Goal: Navigation & Orientation: Find specific page/section

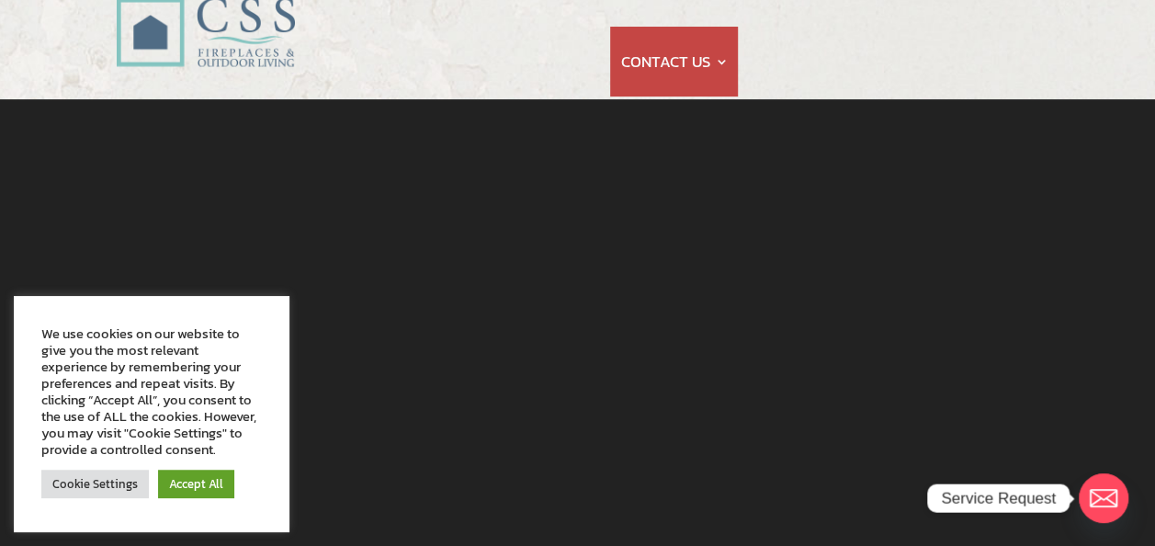
scroll to position [101, 0]
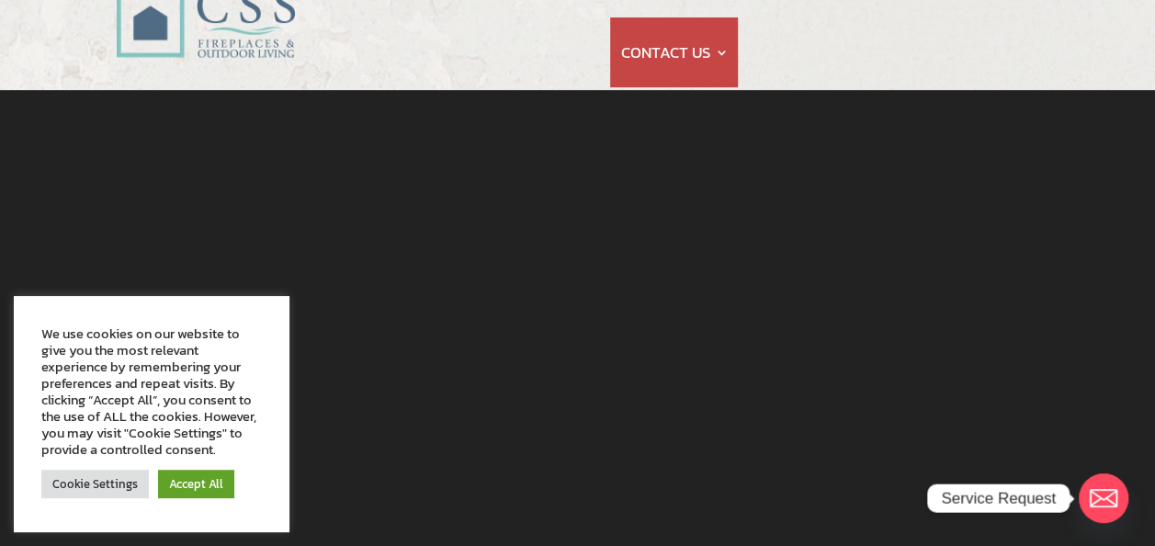
click at [209, 485] on link "Accept All" at bounding box center [196, 483] width 76 height 28
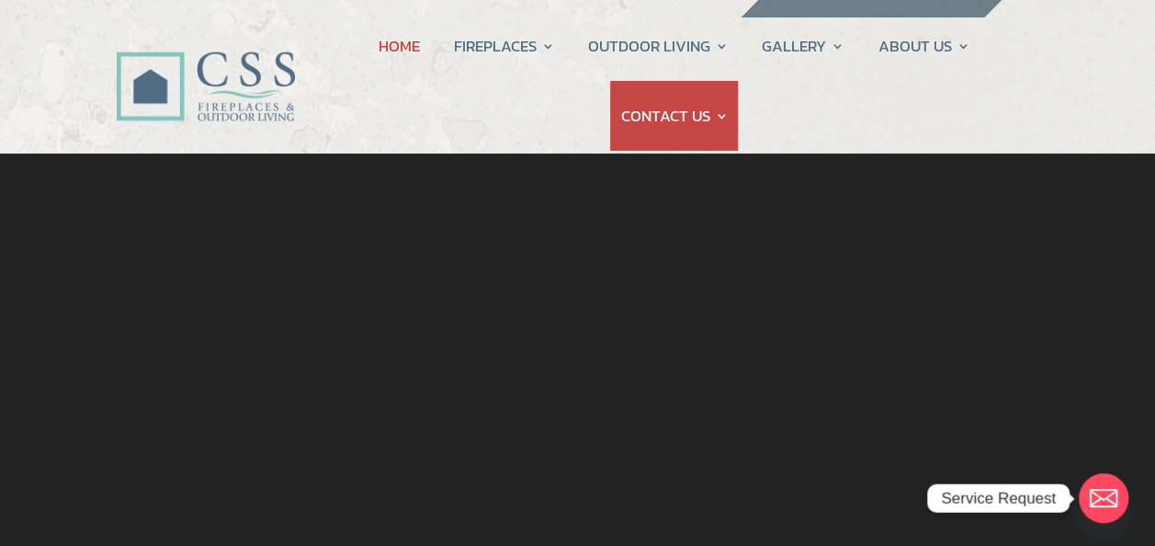
scroll to position [0, 0]
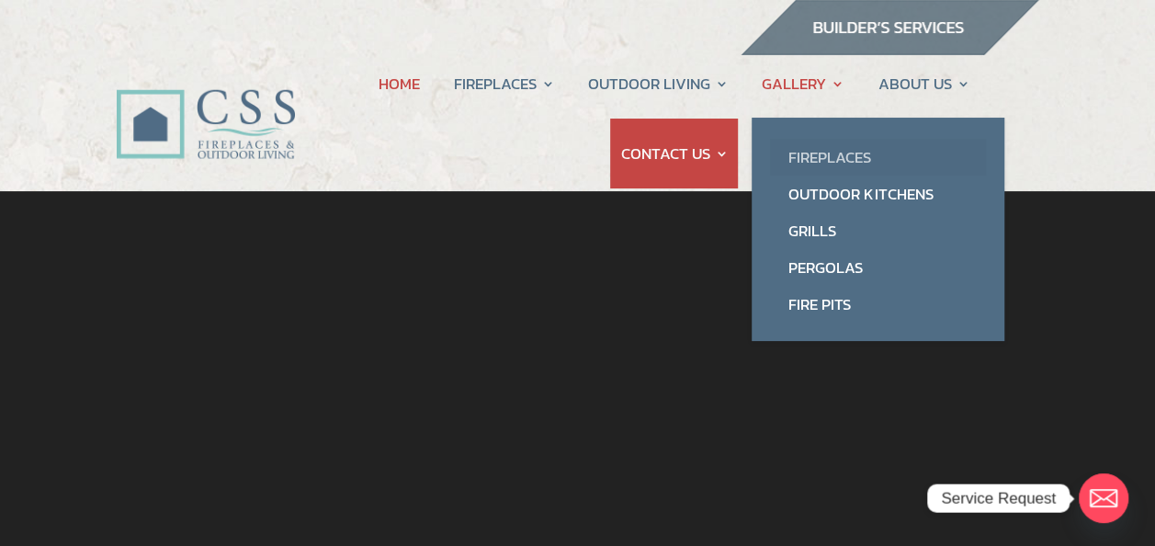
click at [818, 158] on link "Fireplaces" at bounding box center [878, 157] width 216 height 37
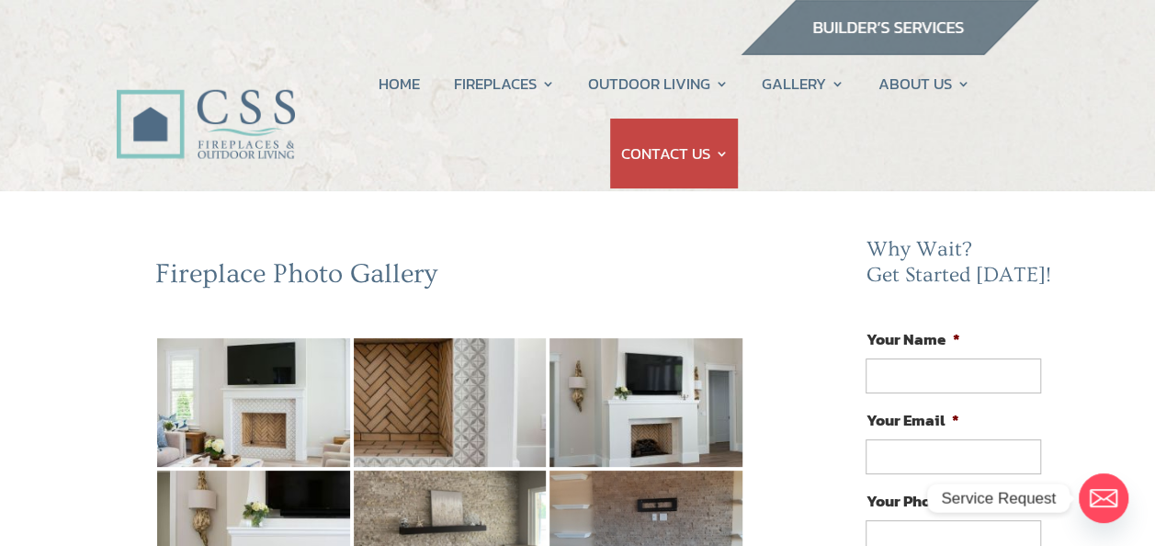
click at [1045, 428] on li "Your Email *" at bounding box center [959, 441] width 189 height 66
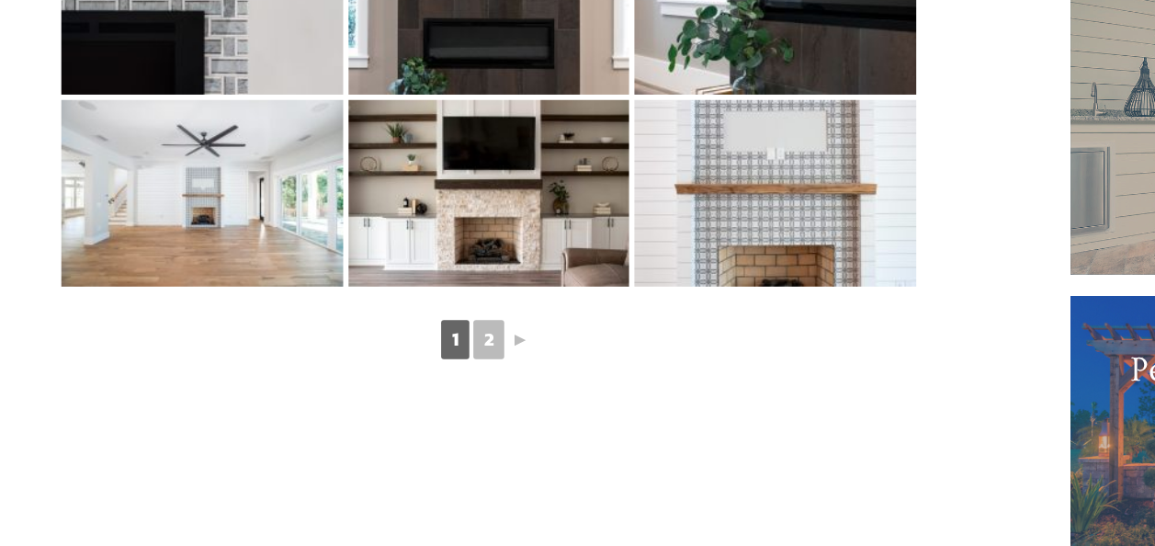
scroll to position [1083, 0]
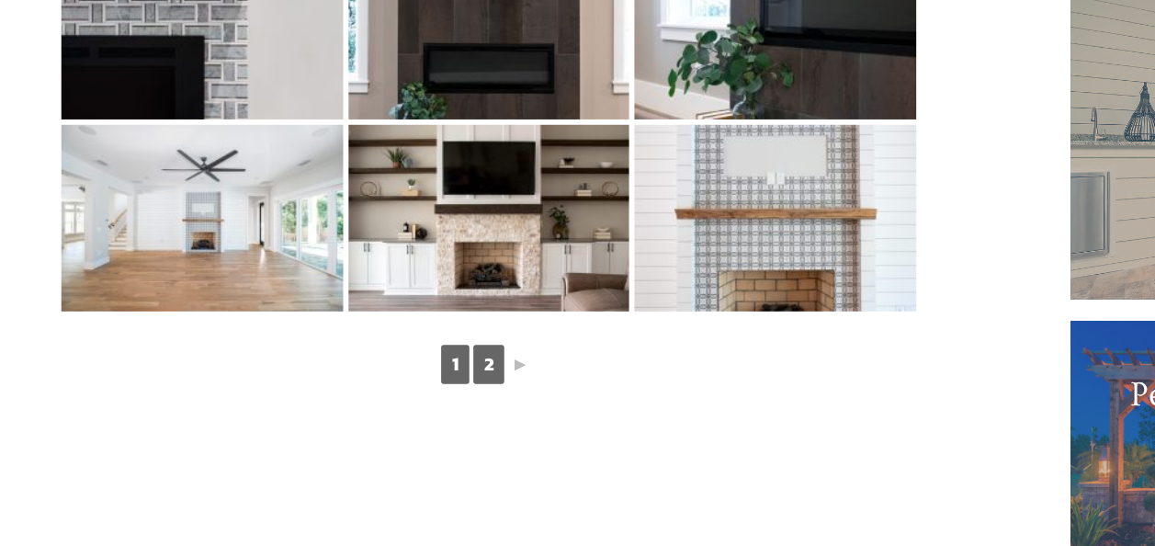
click at [450, 346] on link "2" at bounding box center [449, 345] width 21 height 27
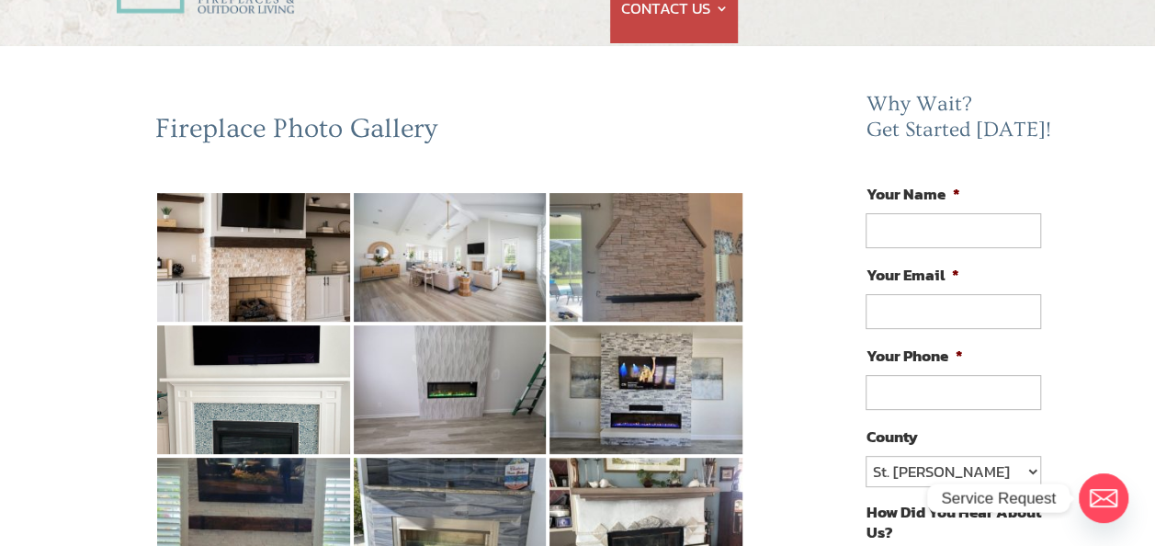
scroll to position [136, 0]
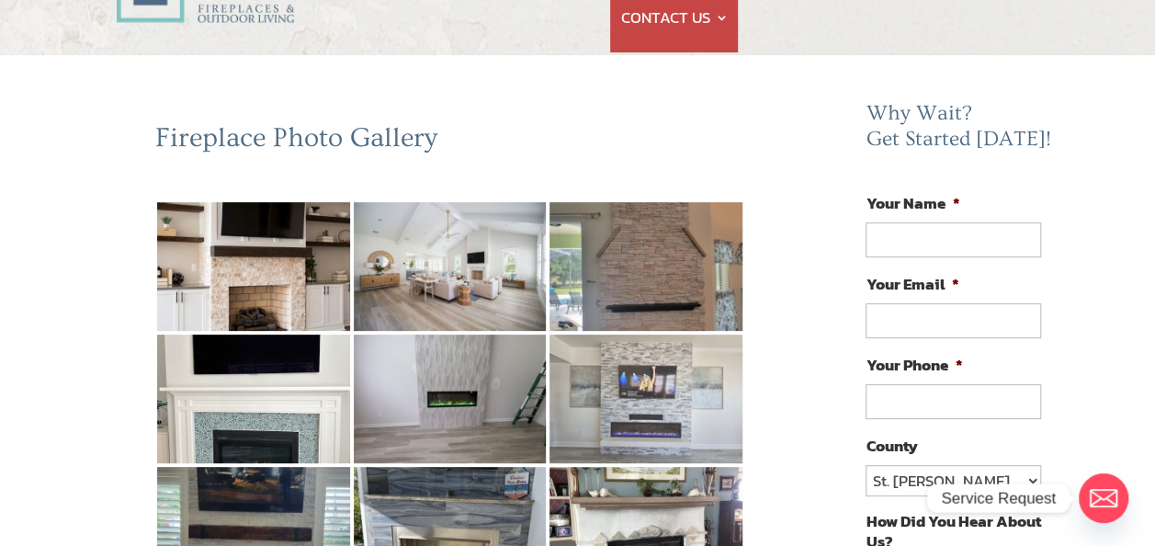
click at [627, 400] on img at bounding box center [645, 398] width 193 height 129
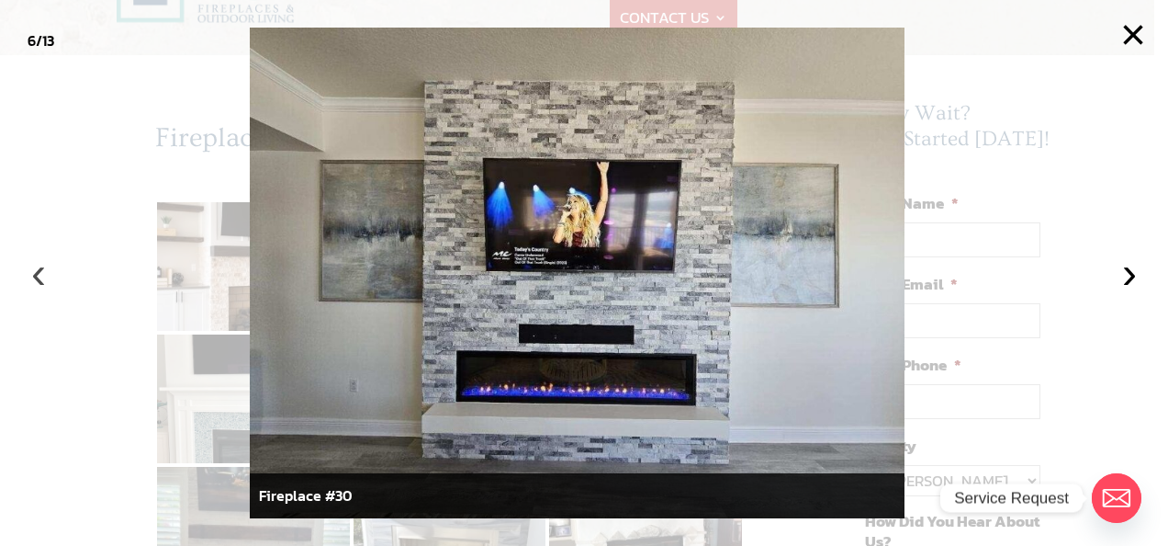
click at [46, 283] on button "‹" at bounding box center [38, 273] width 40 height 40
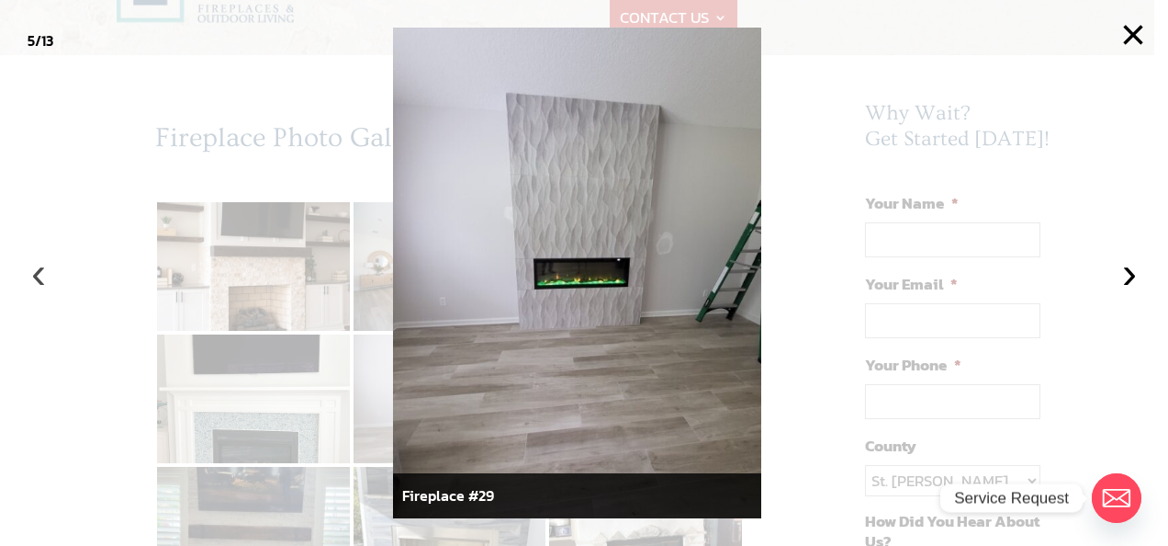
click at [46, 283] on button "‹" at bounding box center [38, 273] width 40 height 40
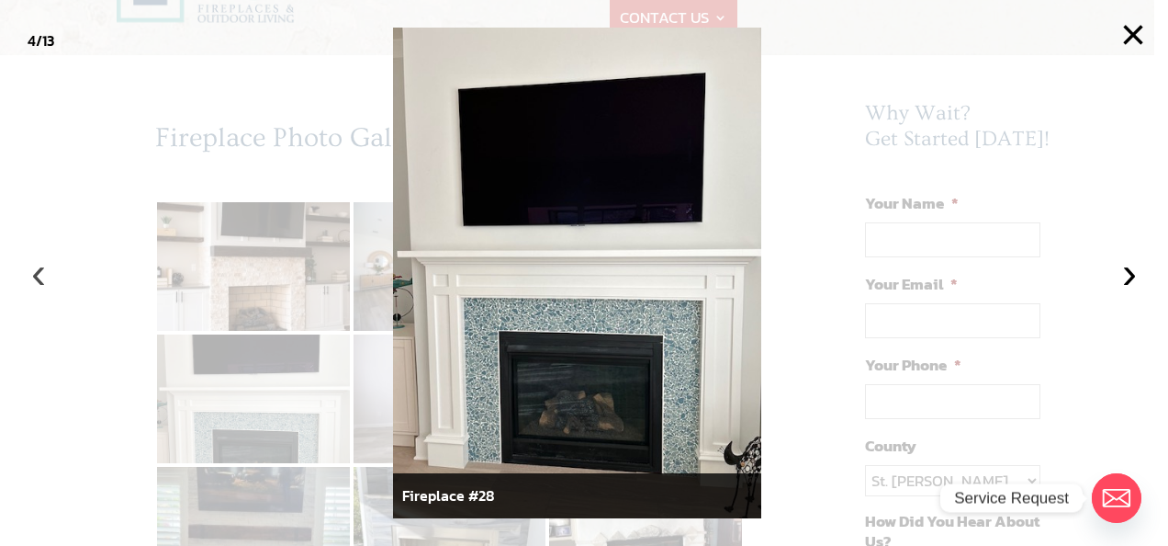
click at [46, 283] on button "‹" at bounding box center [38, 273] width 40 height 40
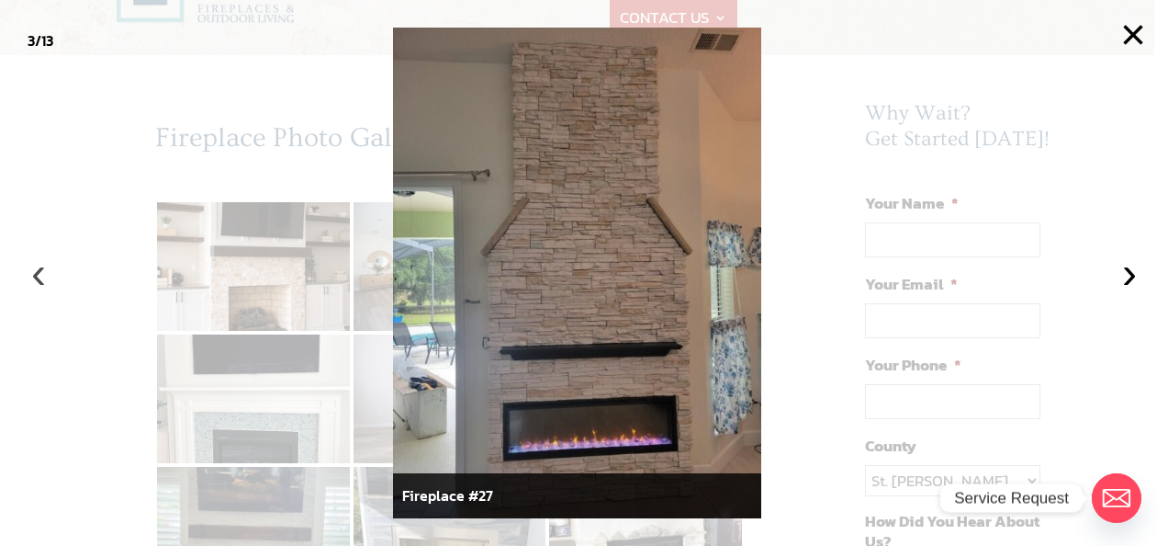
click at [46, 283] on button "‹" at bounding box center [38, 273] width 40 height 40
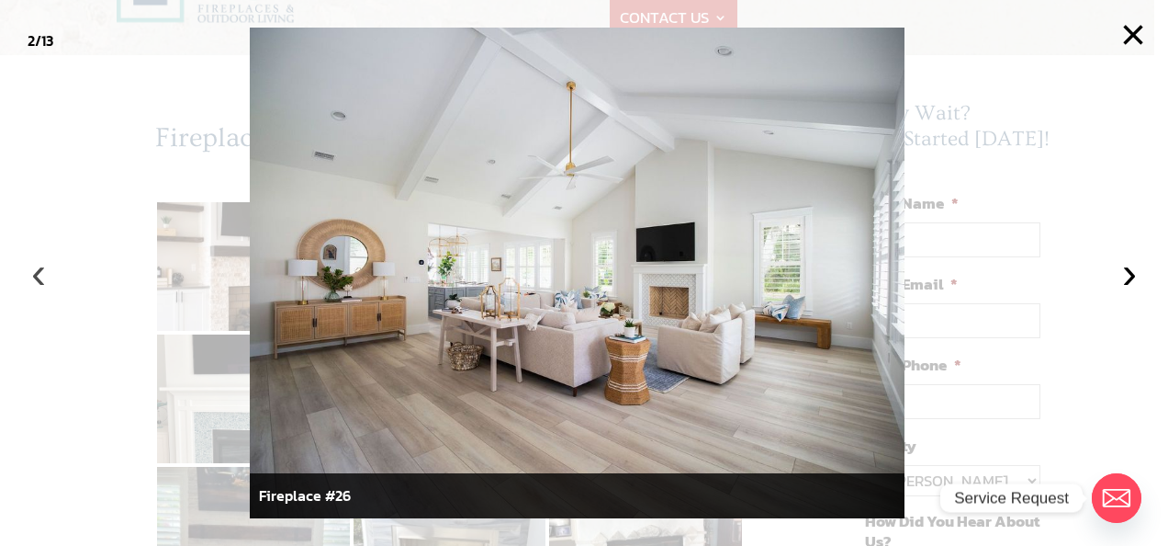
click at [39, 276] on button "‹" at bounding box center [38, 273] width 40 height 40
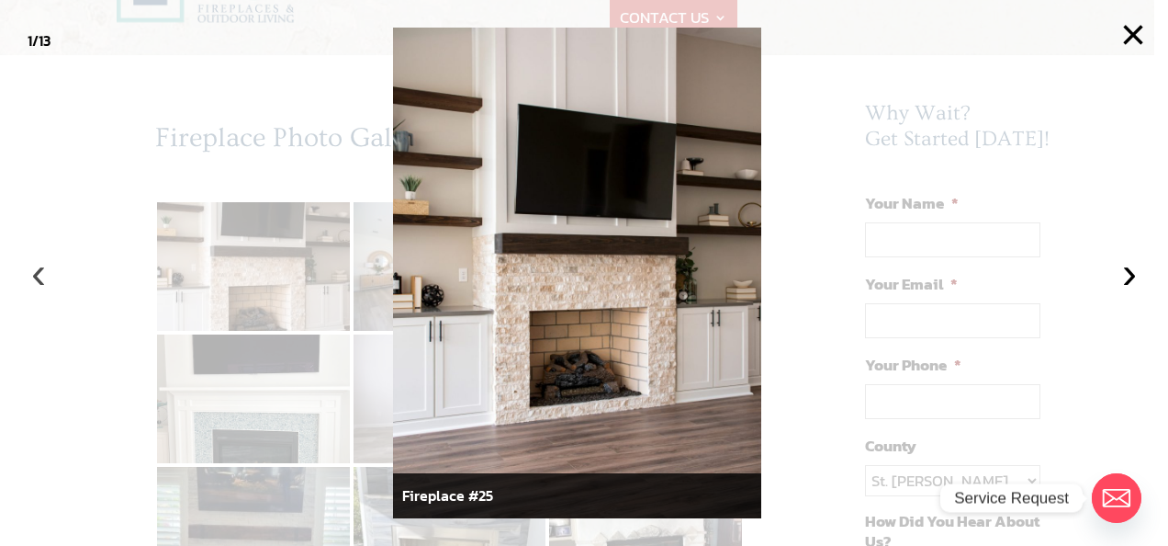
click at [39, 276] on button "‹" at bounding box center [38, 273] width 40 height 40
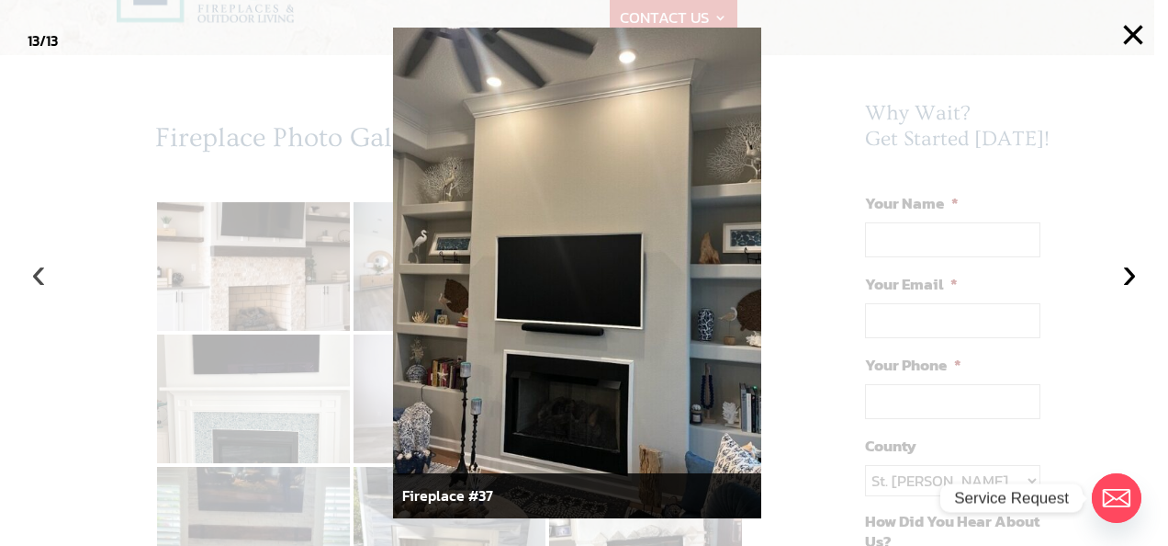
click at [39, 276] on button "‹" at bounding box center [38, 273] width 40 height 40
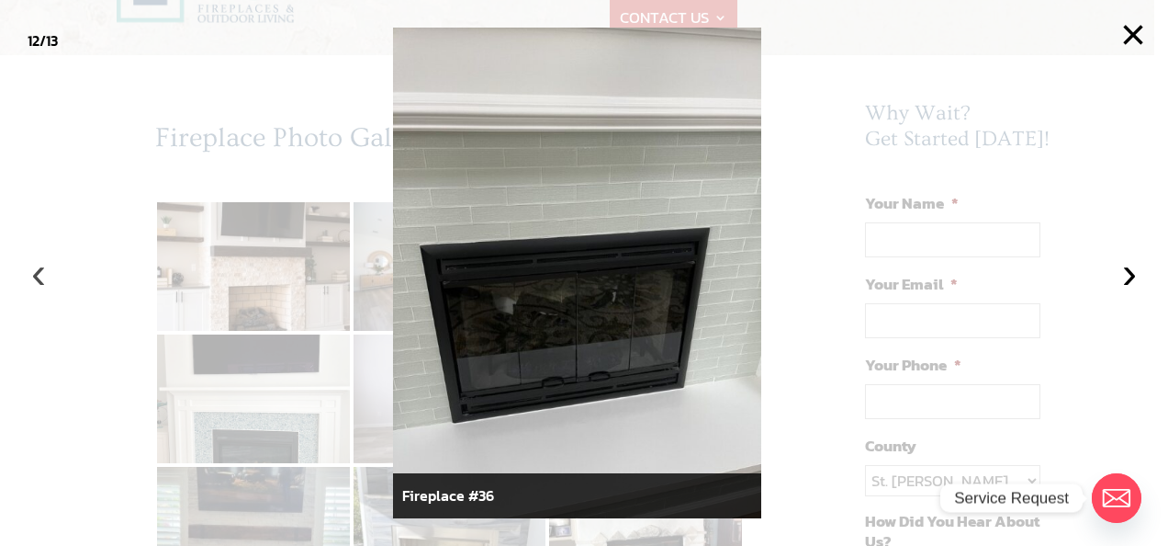
click at [39, 276] on button "‹" at bounding box center [38, 273] width 40 height 40
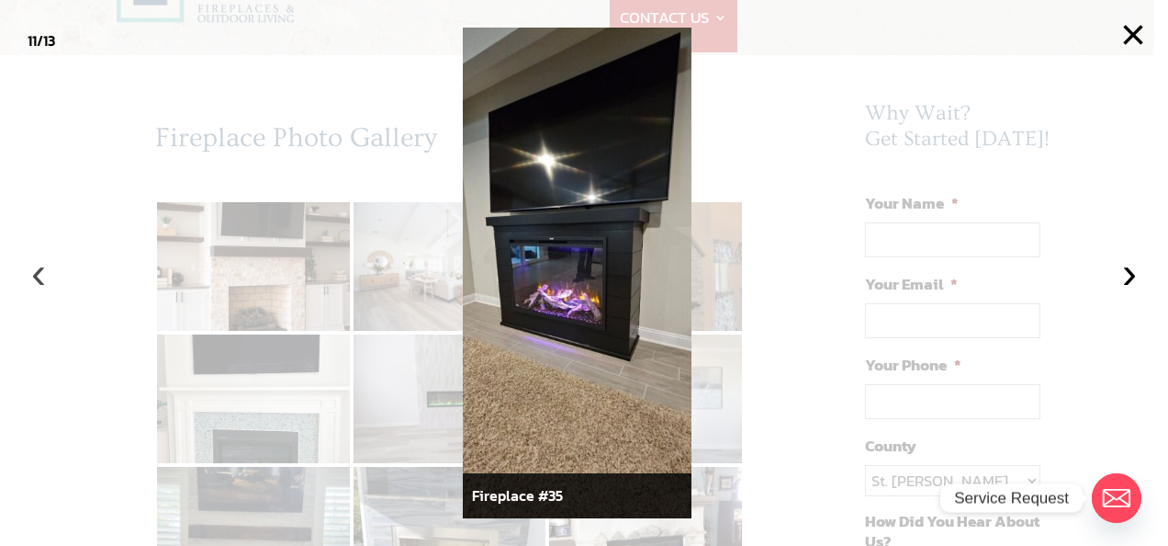
click at [39, 276] on button "‹" at bounding box center [38, 273] width 40 height 40
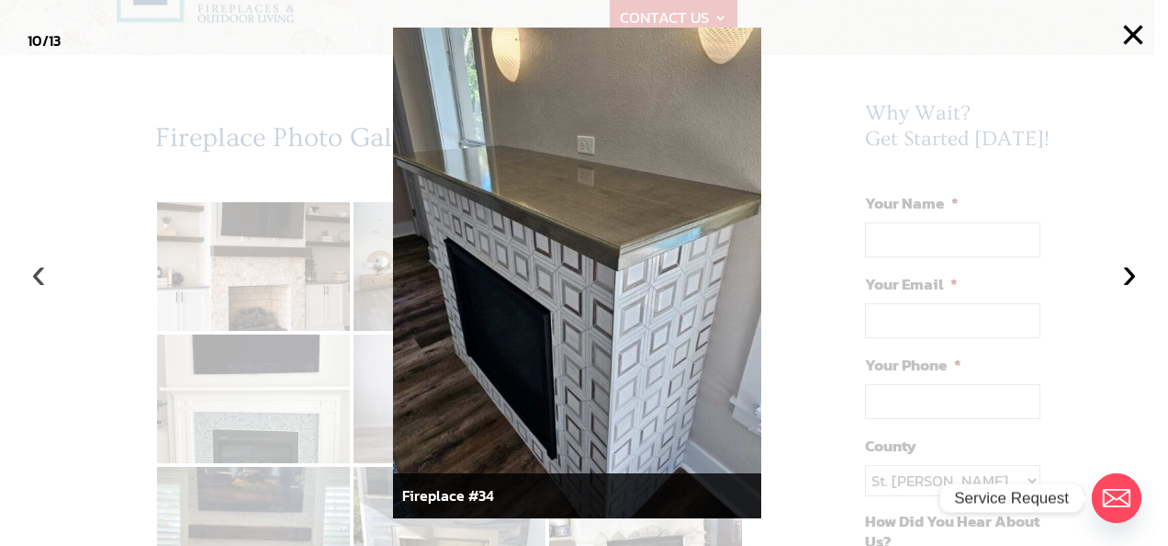
click at [39, 276] on button "‹" at bounding box center [38, 273] width 40 height 40
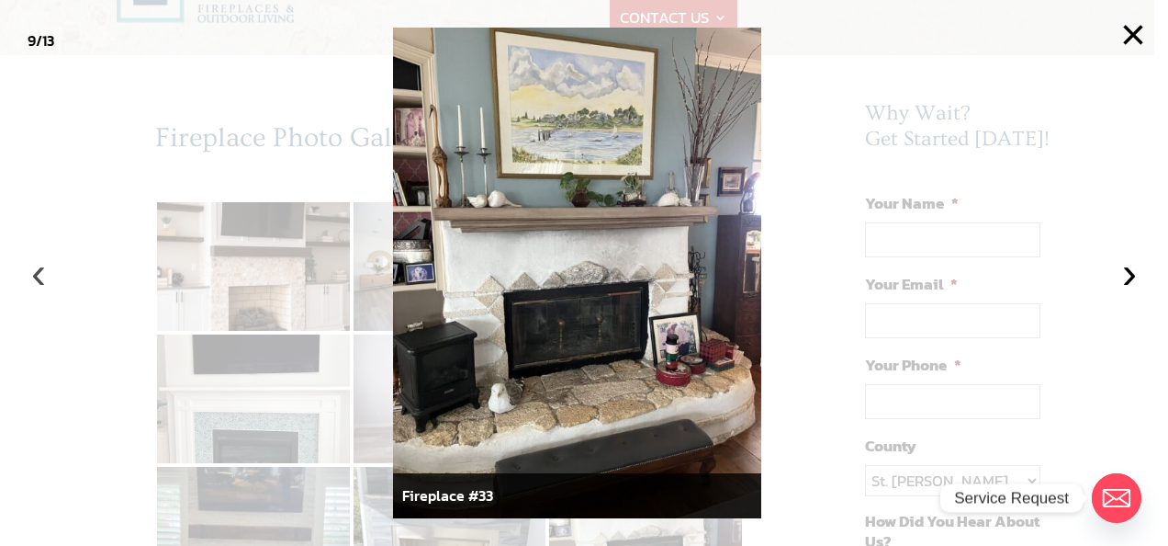
click at [39, 276] on button "‹" at bounding box center [38, 273] width 40 height 40
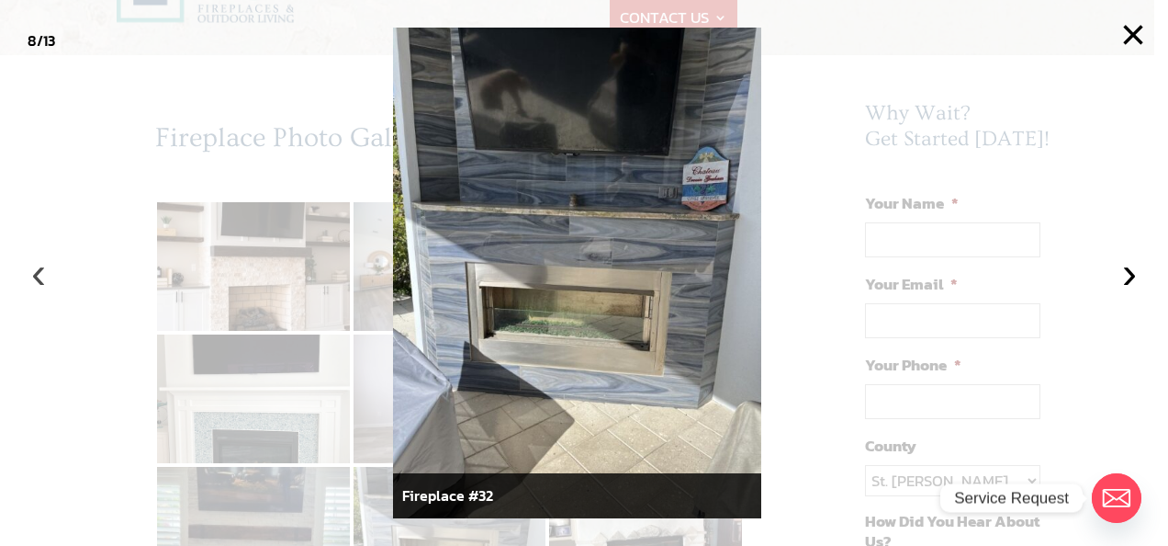
click at [39, 276] on button "‹" at bounding box center [38, 273] width 40 height 40
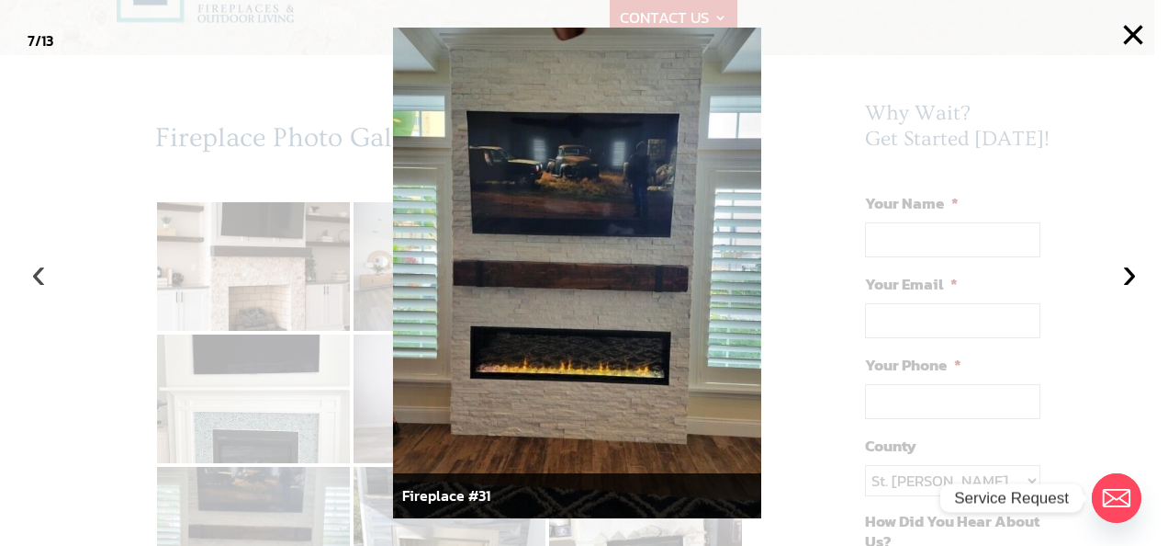
click at [39, 276] on button "‹" at bounding box center [38, 273] width 40 height 40
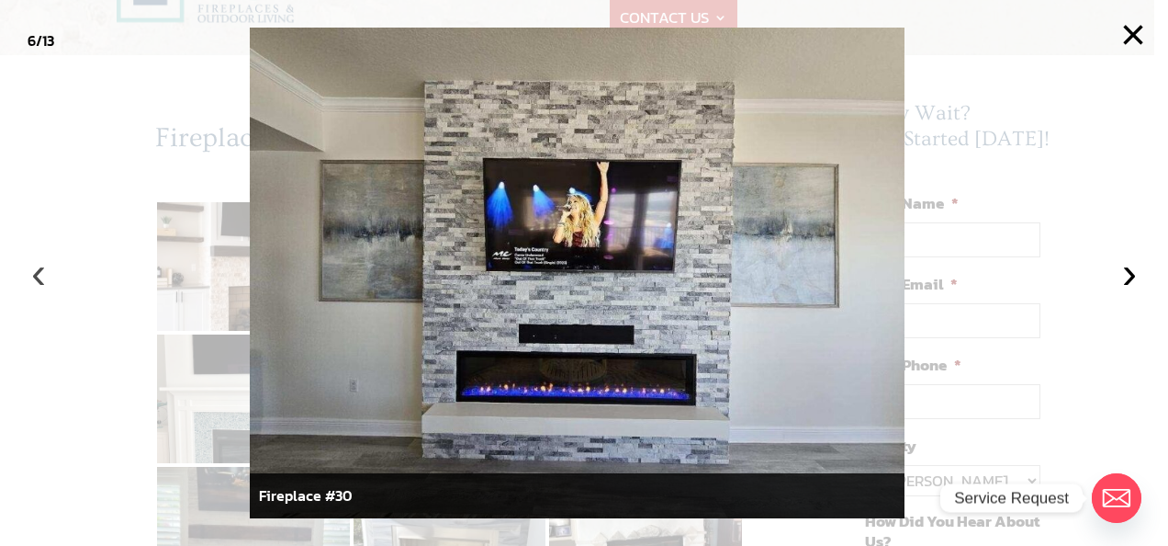
click at [39, 276] on button "‹" at bounding box center [38, 273] width 40 height 40
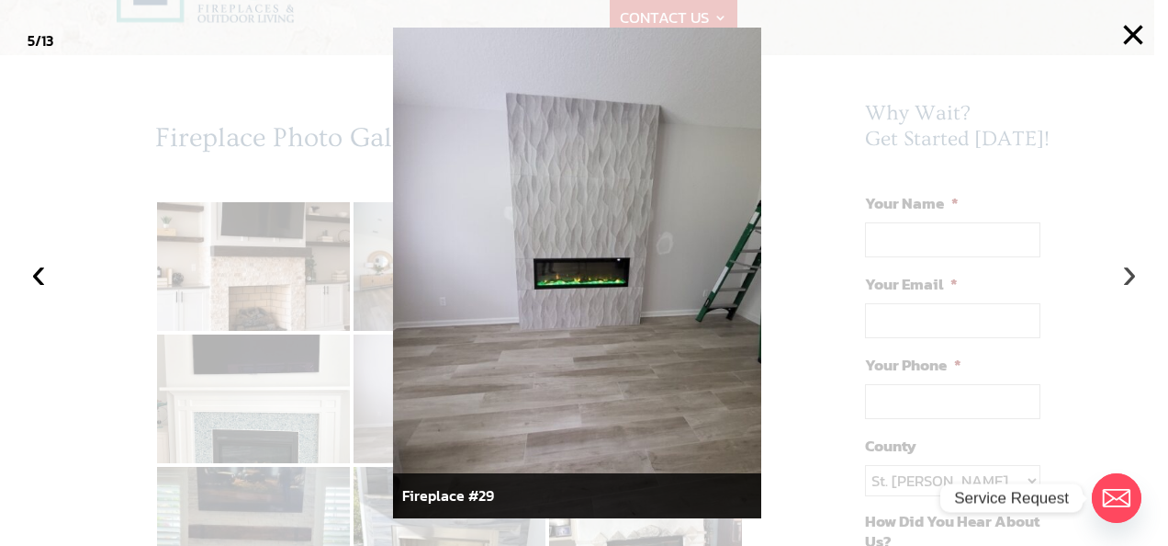
click at [1124, 281] on button "›" at bounding box center [1130, 273] width 40 height 40
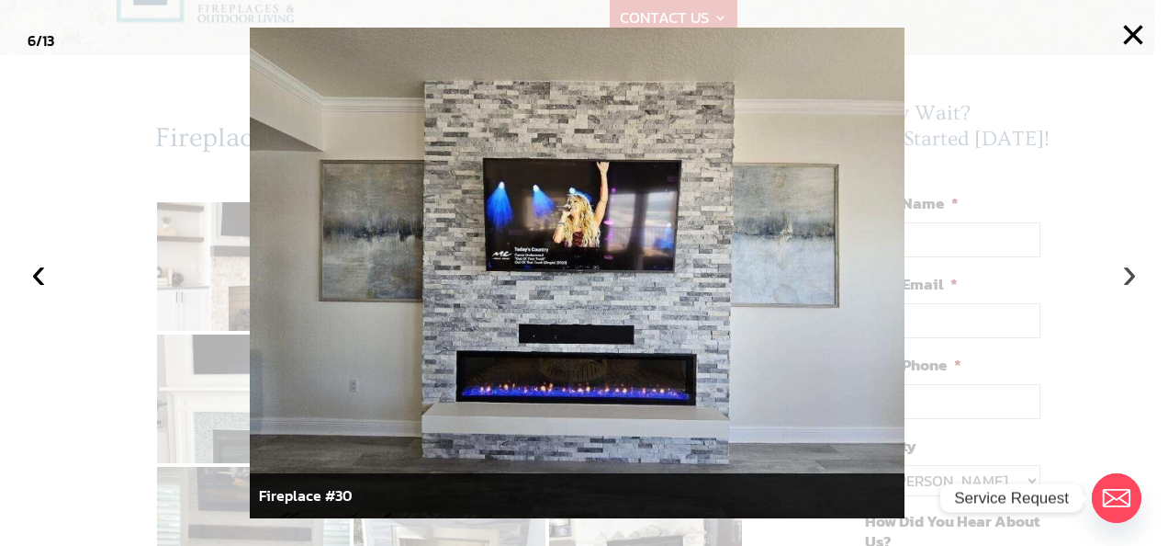
click at [1124, 281] on button "›" at bounding box center [1130, 273] width 40 height 40
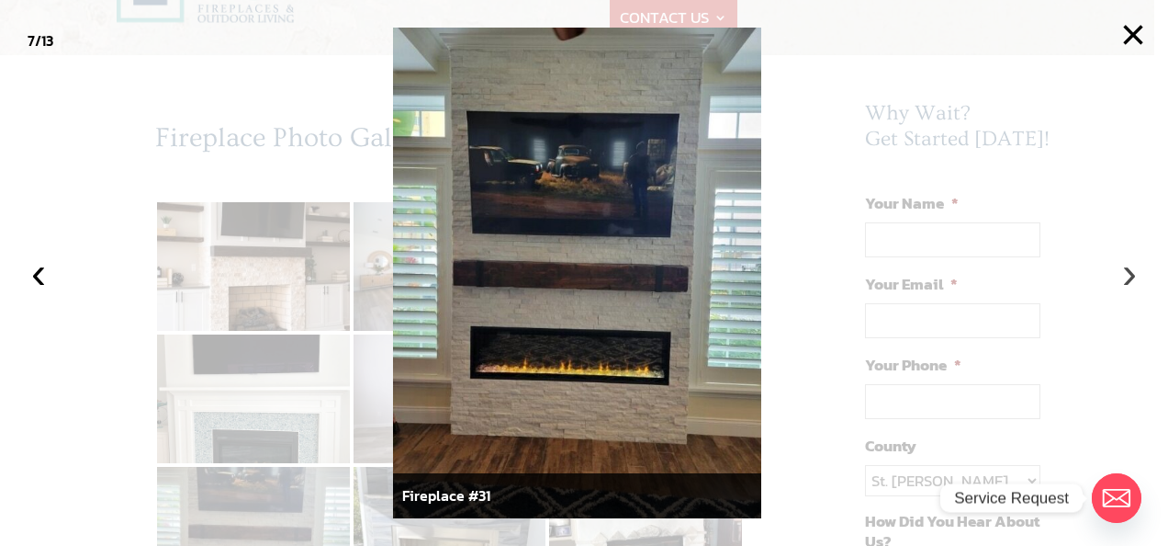
click at [1124, 281] on button "›" at bounding box center [1130, 273] width 40 height 40
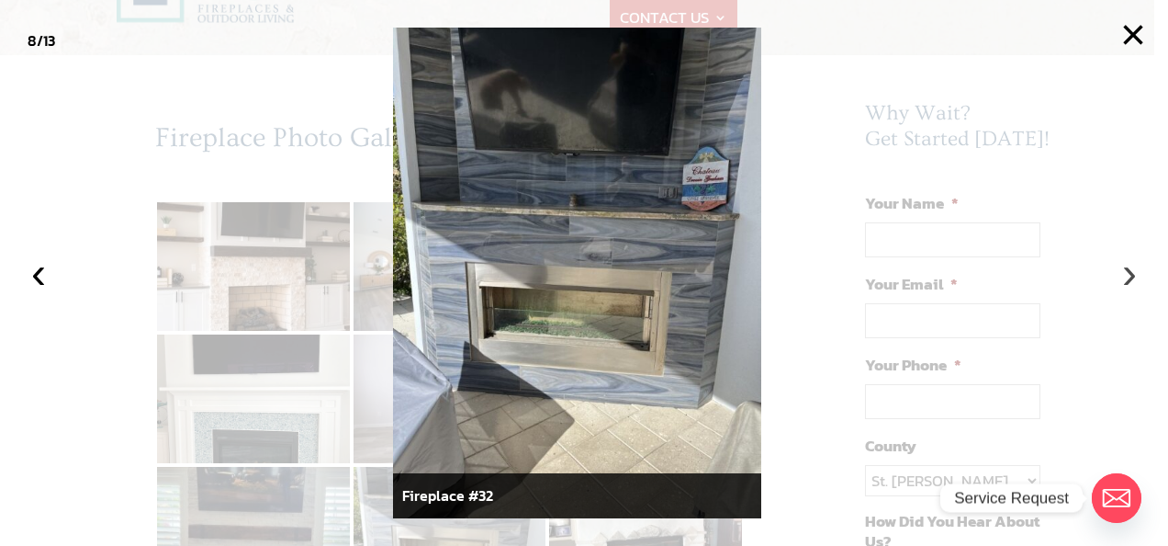
click at [1124, 281] on button "›" at bounding box center [1130, 273] width 40 height 40
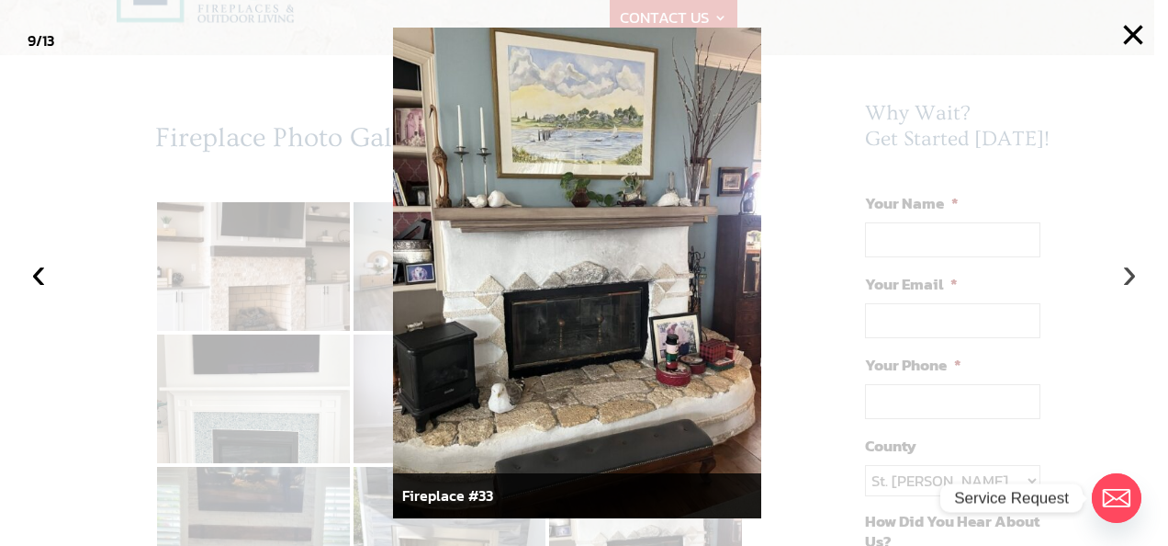
click at [1124, 281] on button "›" at bounding box center [1130, 273] width 40 height 40
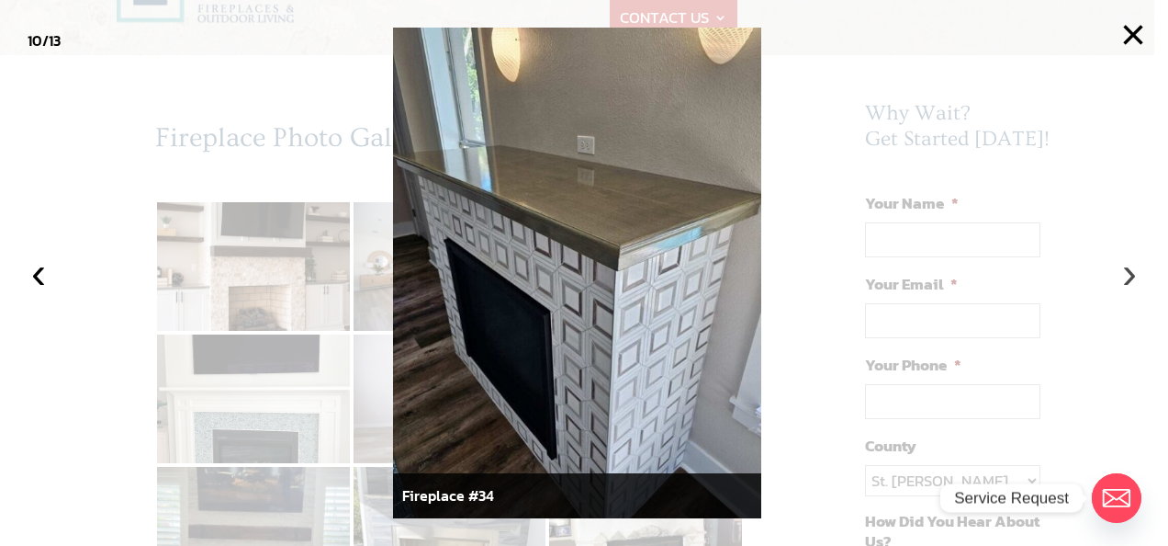
click at [1124, 281] on button "›" at bounding box center [1130, 273] width 40 height 40
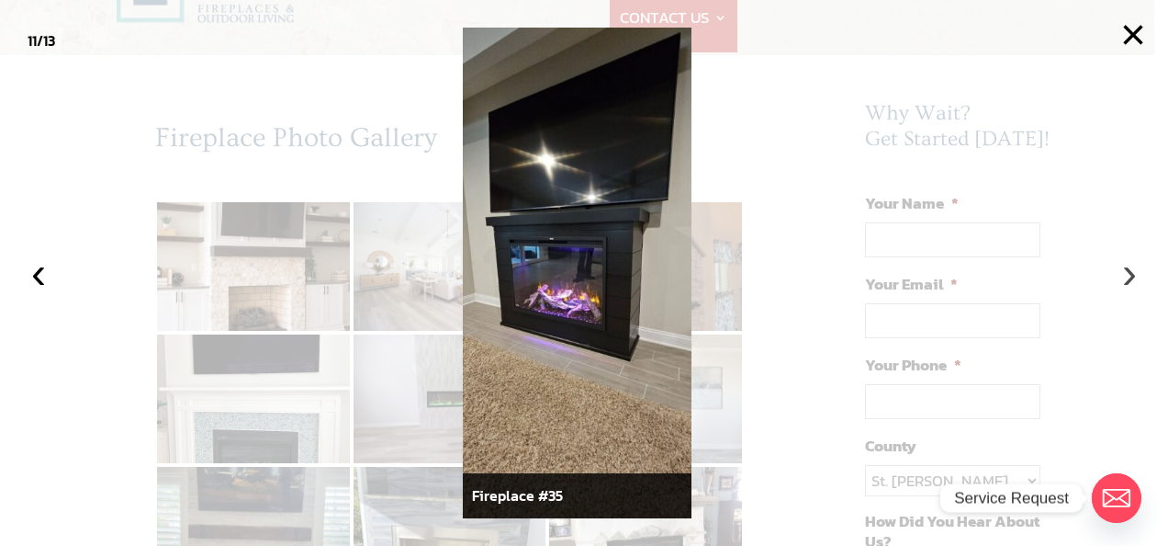
click at [1124, 281] on button "›" at bounding box center [1130, 273] width 40 height 40
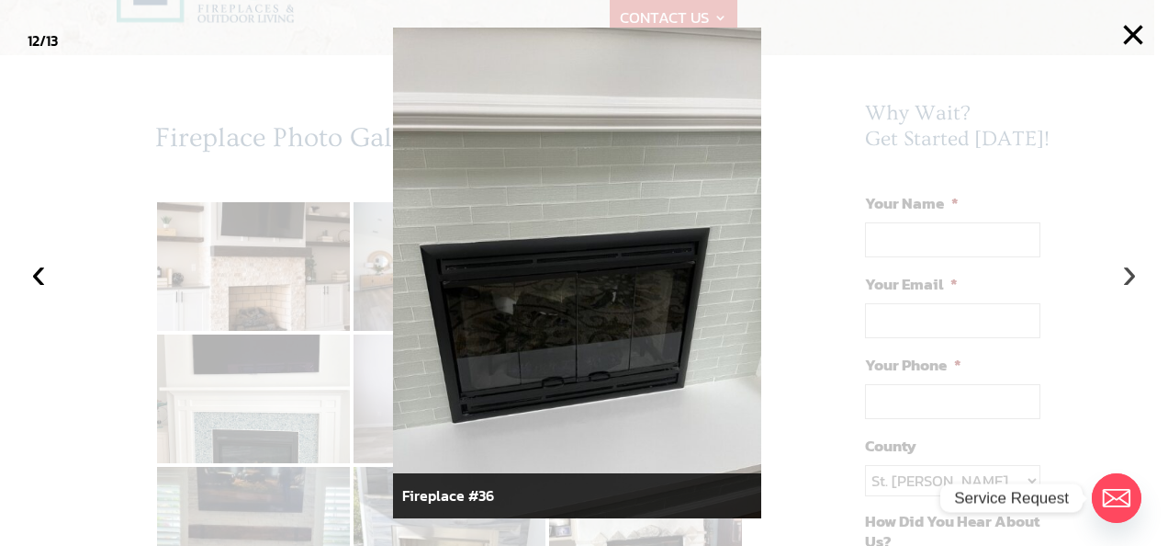
click at [1124, 281] on button "›" at bounding box center [1130, 273] width 40 height 40
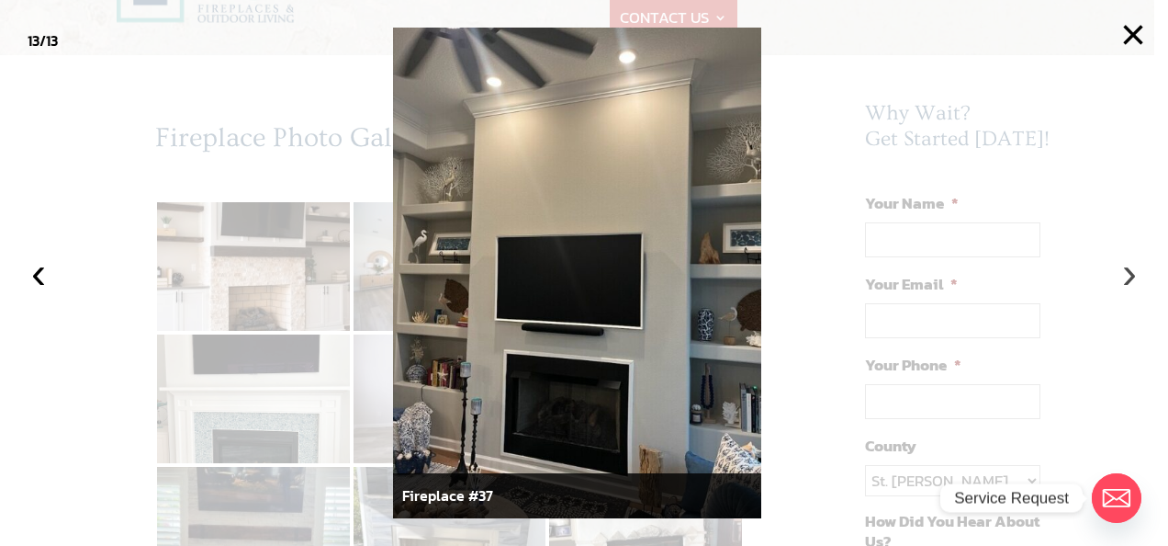
click at [1124, 281] on button "›" at bounding box center [1130, 273] width 40 height 40
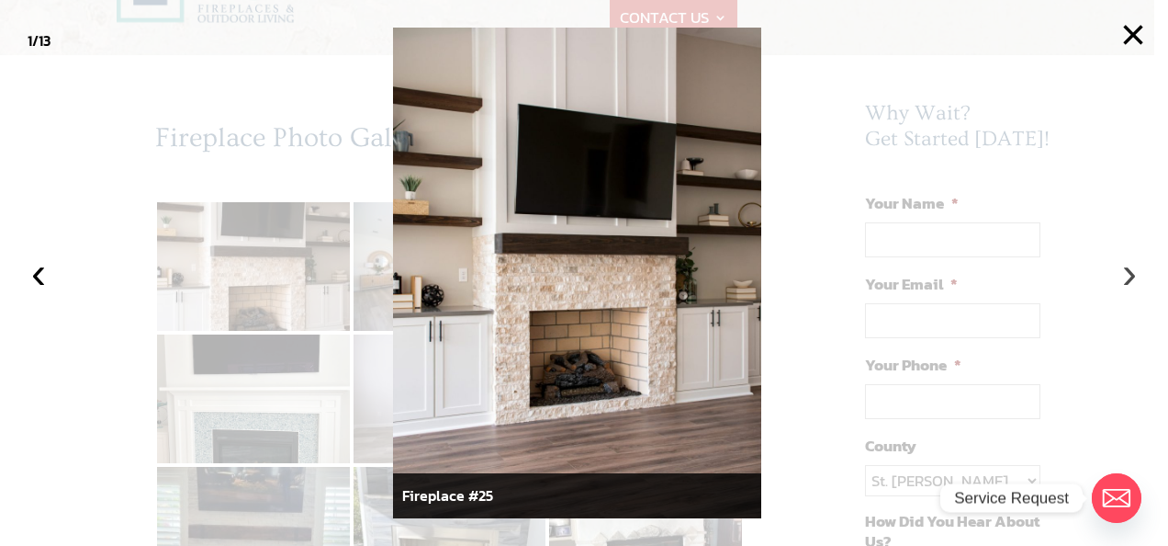
click at [1124, 281] on button "›" at bounding box center [1130, 273] width 40 height 40
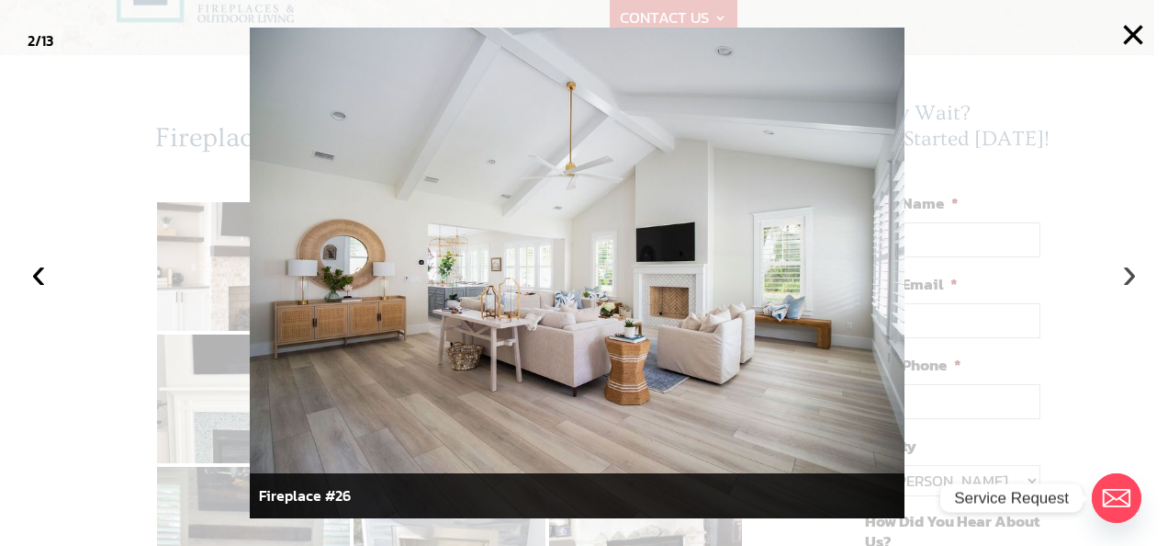
click at [1124, 281] on button "›" at bounding box center [1130, 273] width 40 height 40
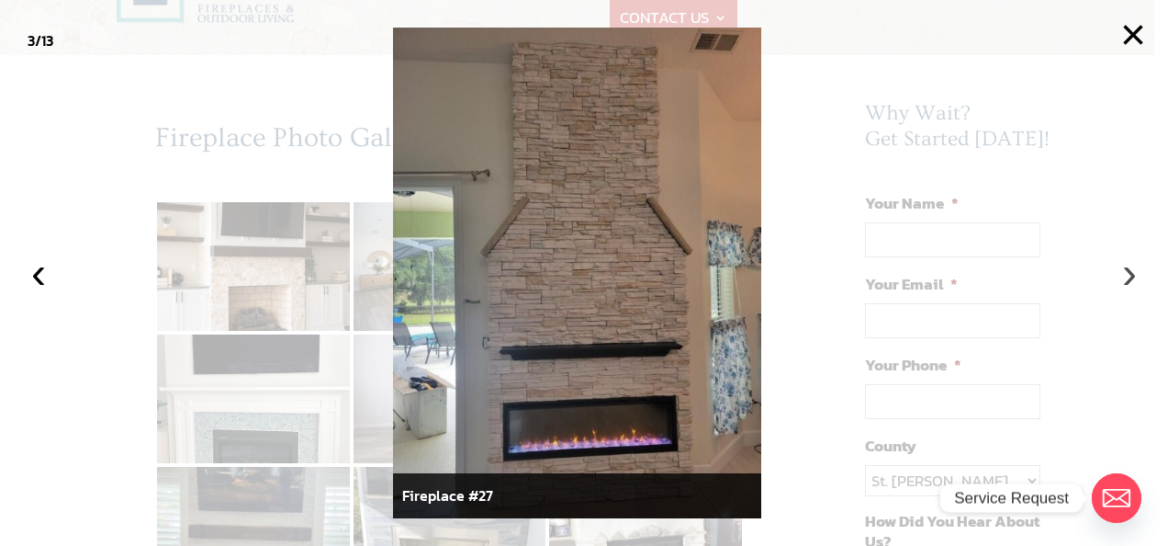
click at [1124, 281] on button "›" at bounding box center [1130, 273] width 40 height 40
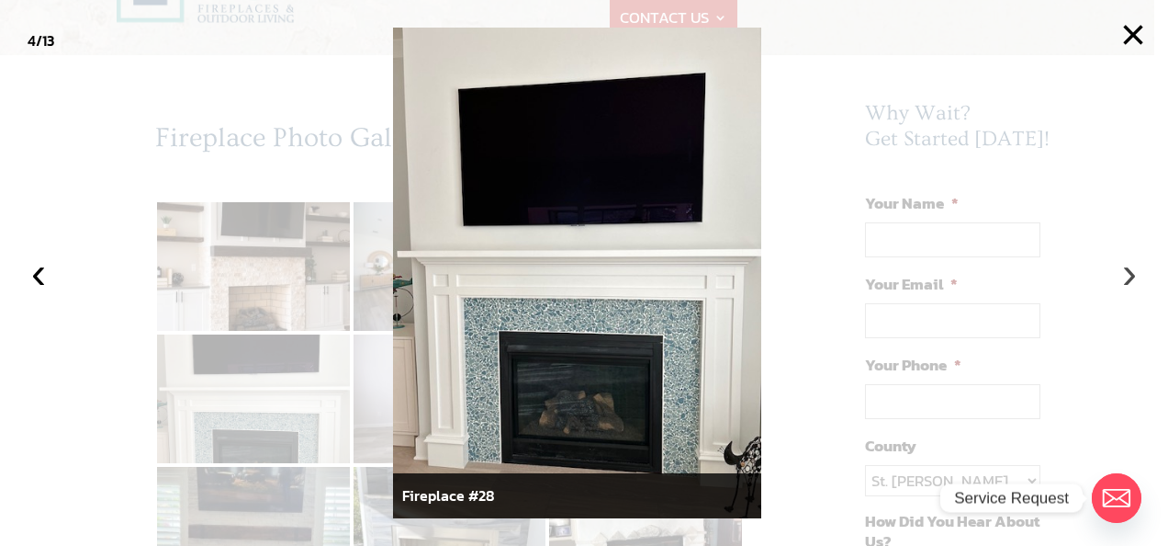
click at [1124, 281] on button "›" at bounding box center [1130, 273] width 40 height 40
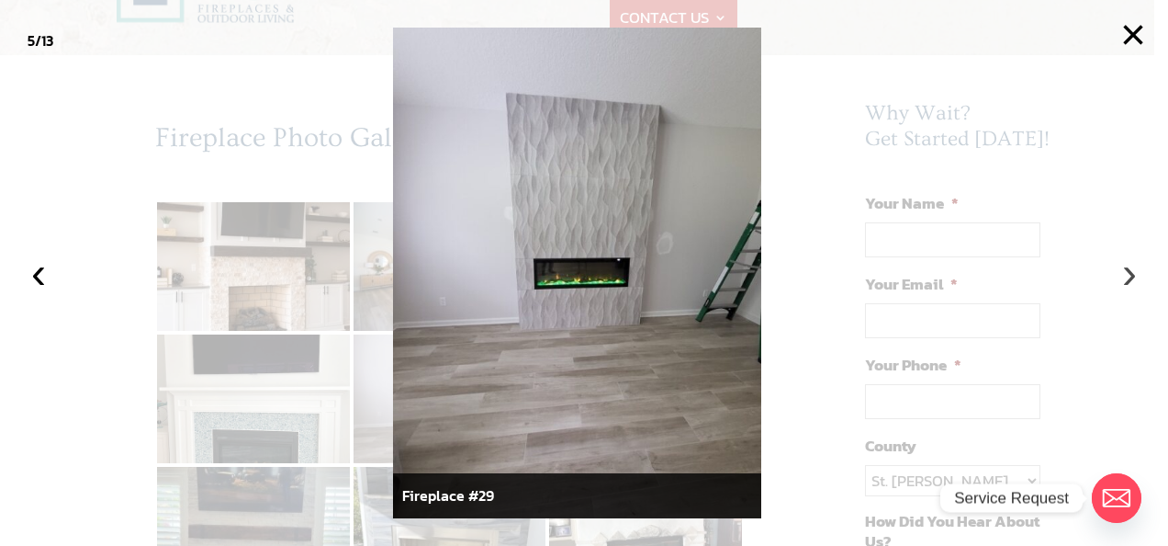
click at [1124, 281] on button "›" at bounding box center [1130, 273] width 40 height 40
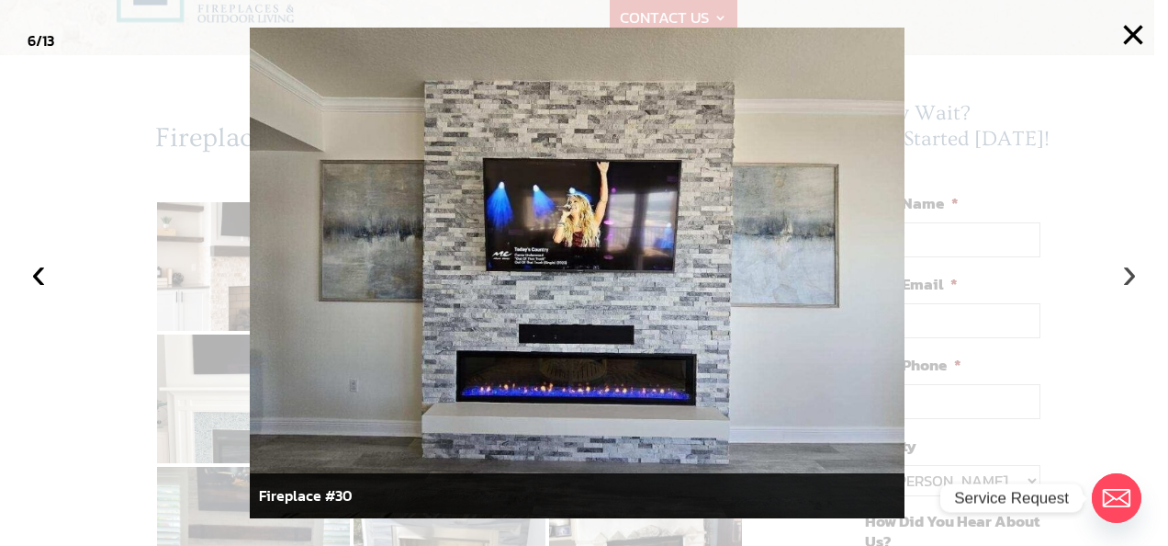
click at [1124, 281] on button "›" at bounding box center [1130, 273] width 40 height 40
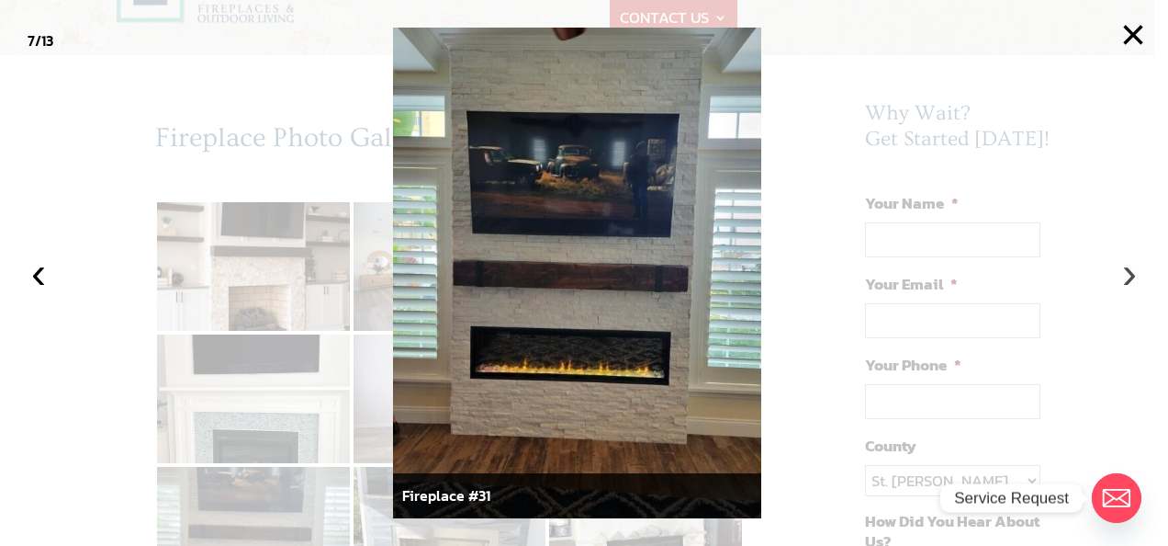
click at [1124, 281] on button "›" at bounding box center [1130, 273] width 40 height 40
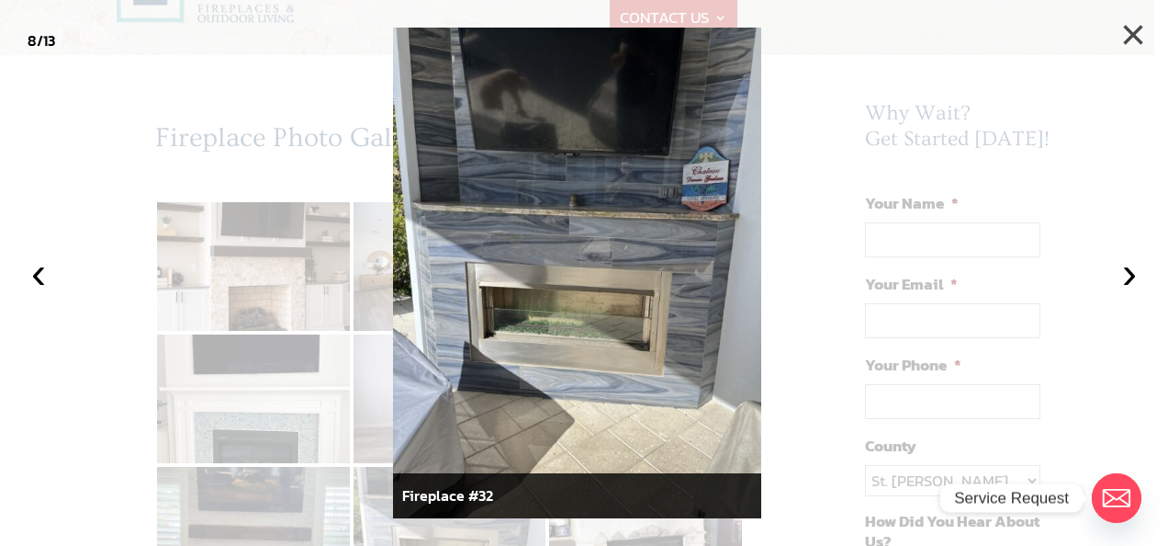
click at [1131, 30] on button "×" at bounding box center [1133, 35] width 40 height 40
